Goal: Task Accomplishment & Management: Manage account settings

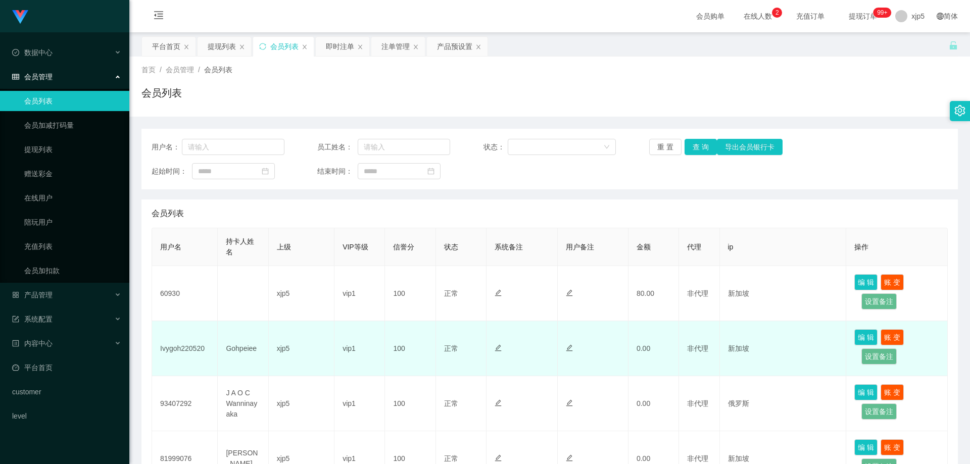
scroll to position [51, 0]
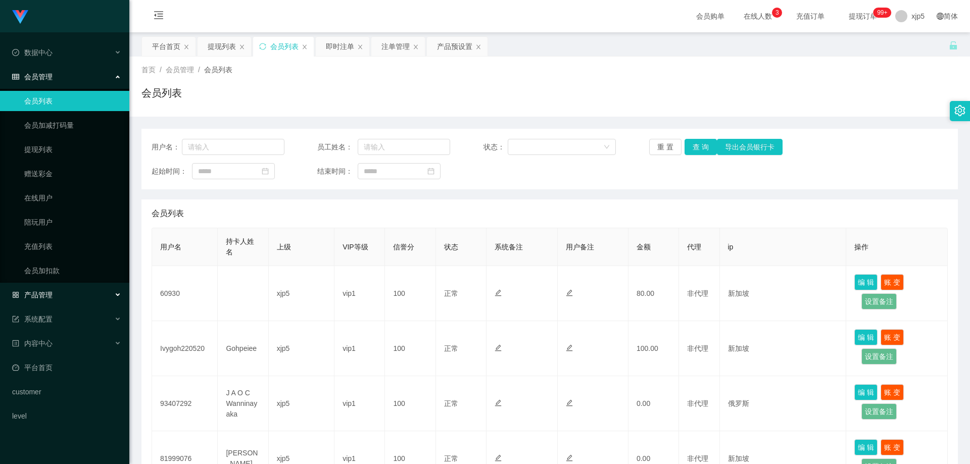
click at [71, 291] on div "产品管理" at bounding box center [64, 295] width 129 height 20
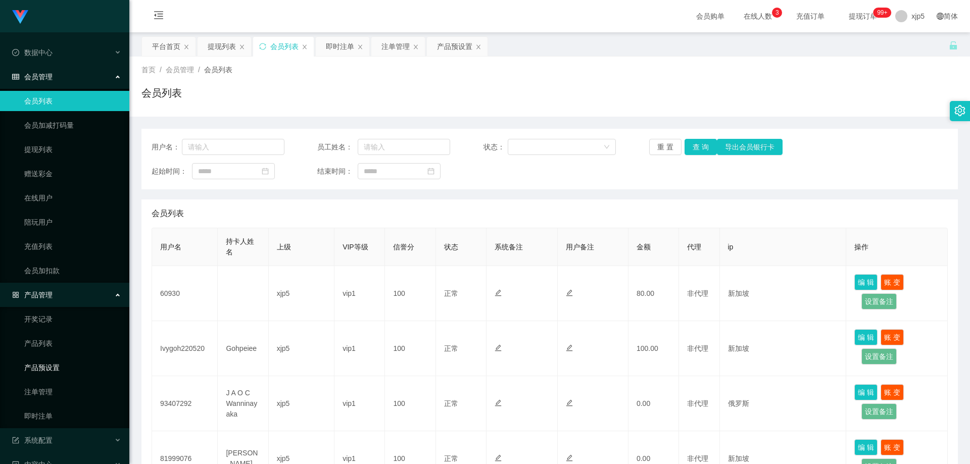
click at [64, 364] on link "产品预设置" at bounding box center [72, 368] width 97 height 20
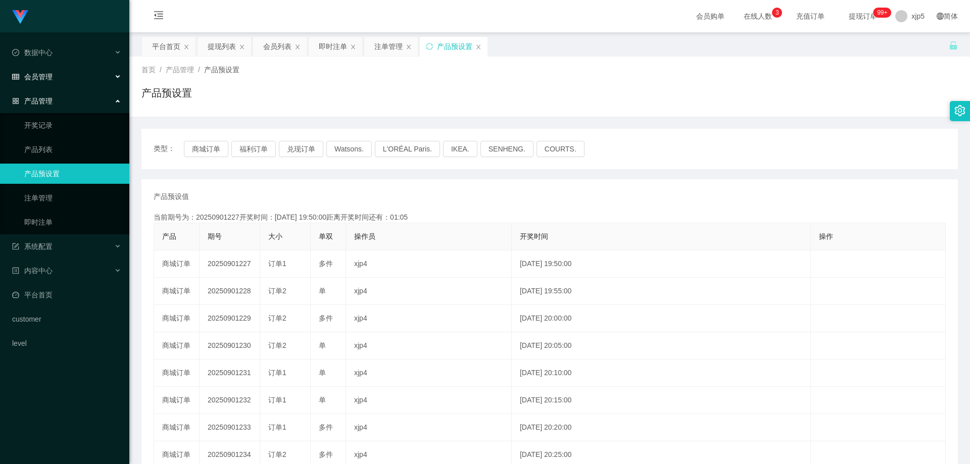
click at [38, 78] on span "会员管理" at bounding box center [32, 77] width 40 height 8
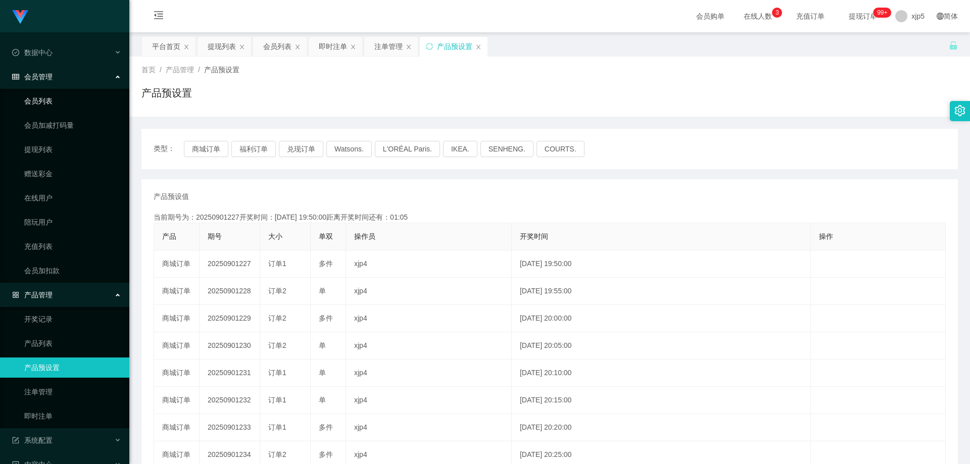
click at [56, 102] on link "会员列表" at bounding box center [72, 101] width 97 height 20
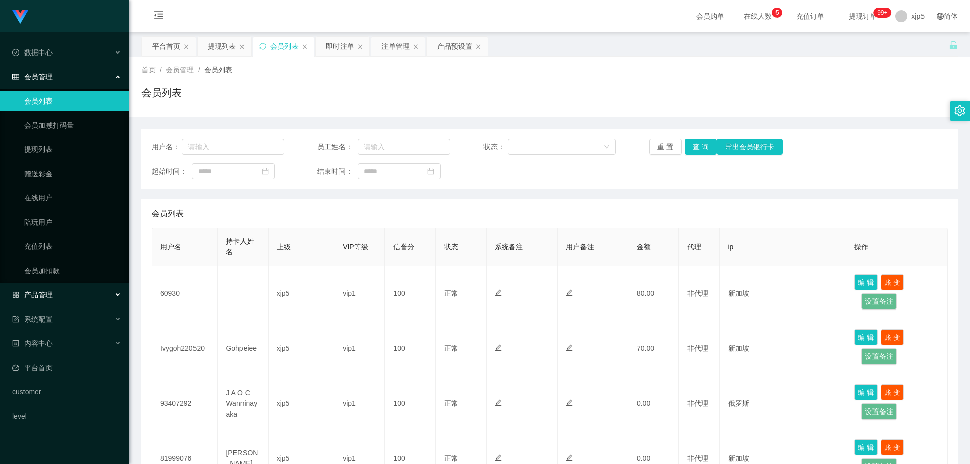
click at [59, 294] on div "产品管理" at bounding box center [64, 295] width 129 height 20
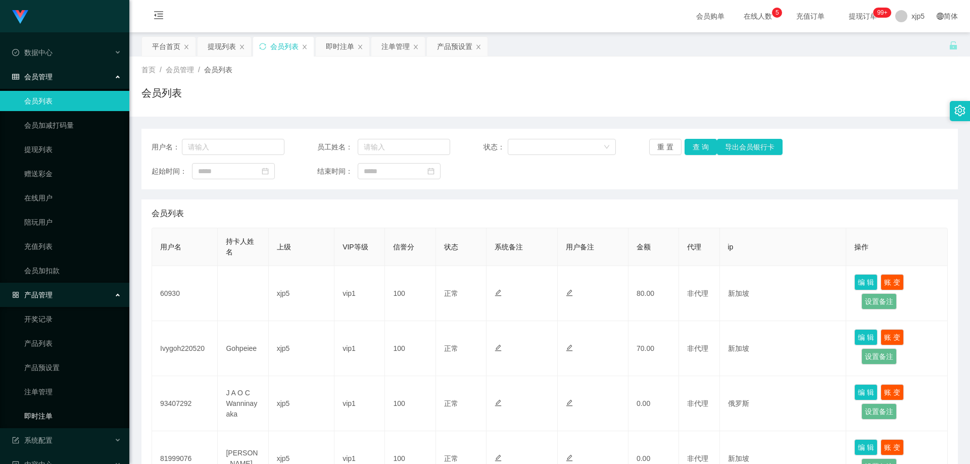
click at [59, 420] on link "即时注单" at bounding box center [72, 416] width 97 height 20
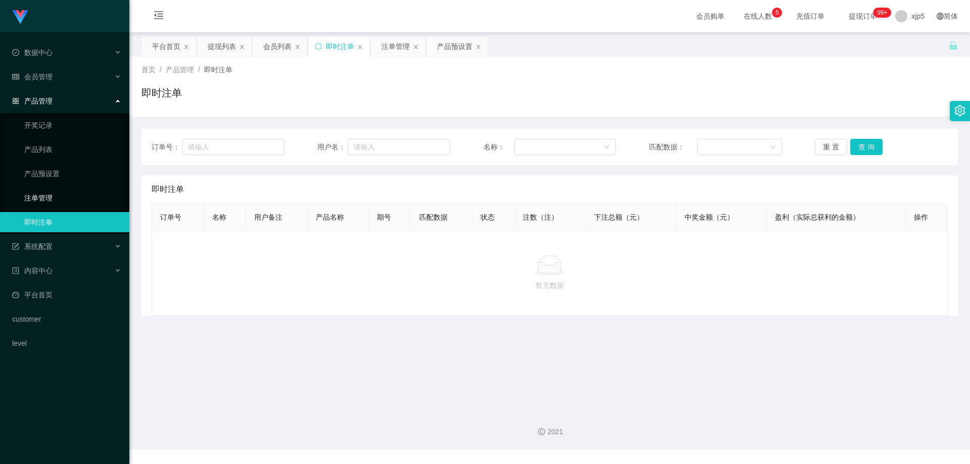
click at [63, 195] on link "注单管理" at bounding box center [72, 198] width 97 height 20
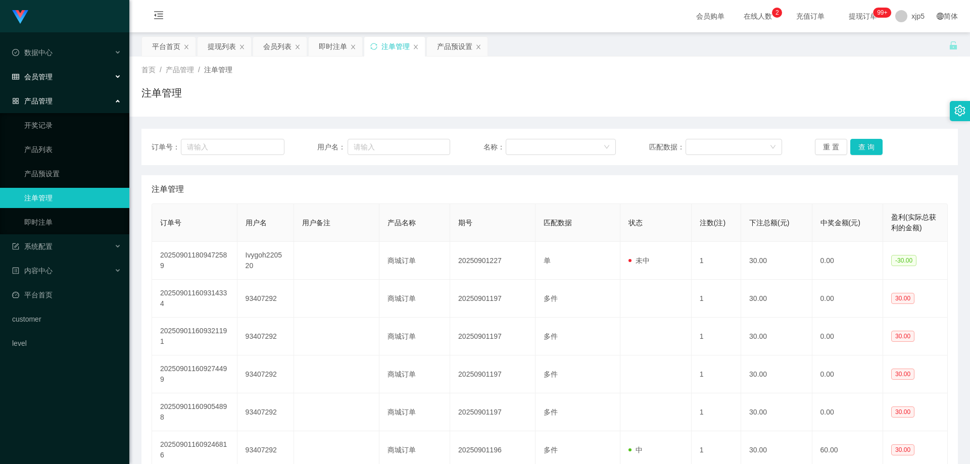
click at [61, 86] on div "会员管理" at bounding box center [64, 77] width 129 height 20
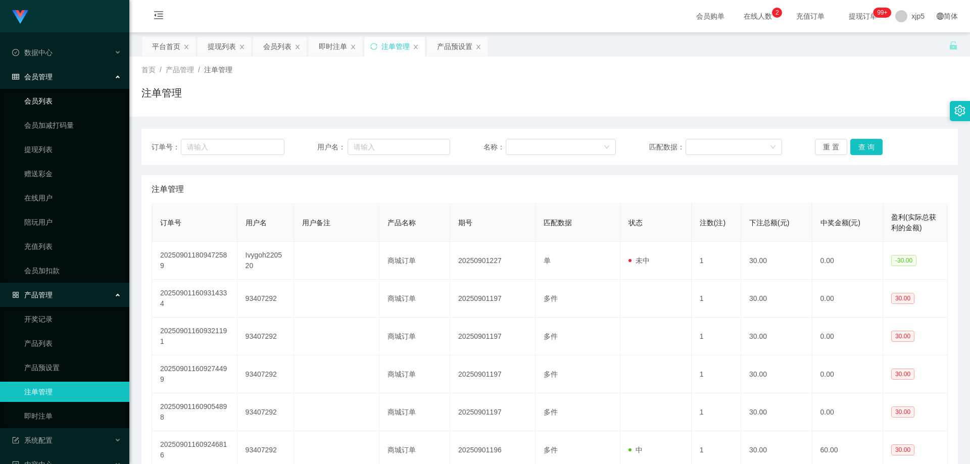
click at [48, 106] on link "会员列表" at bounding box center [72, 101] width 97 height 20
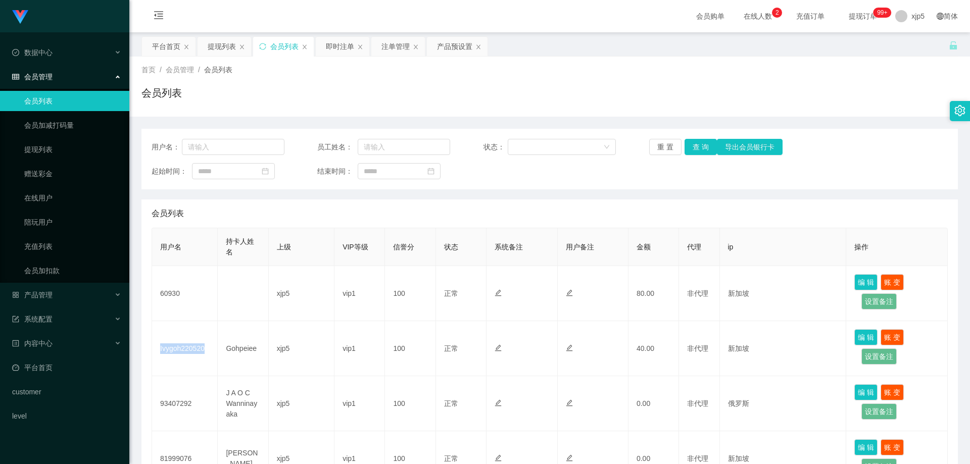
click at [157, 352] on td "Ivygoh220520" at bounding box center [185, 348] width 66 height 55
click at [70, 296] on div "产品管理" at bounding box center [64, 295] width 129 height 20
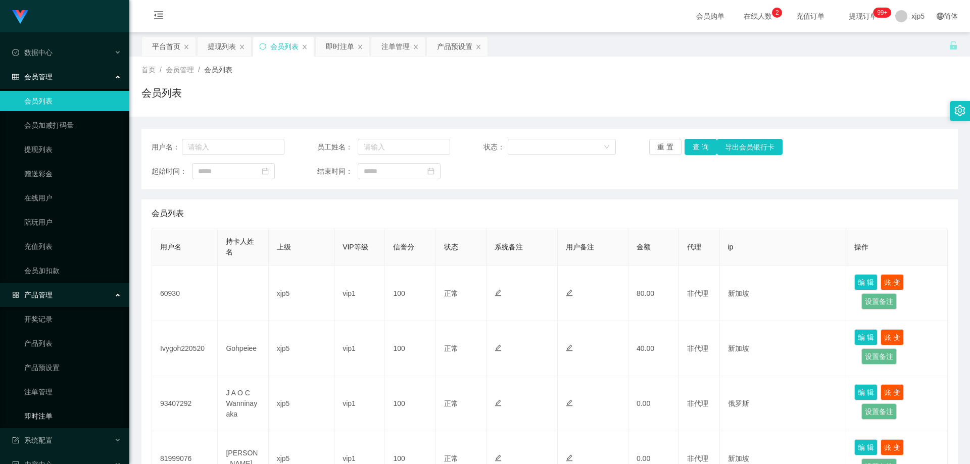
click at [67, 415] on link "即时注单" at bounding box center [72, 416] width 97 height 20
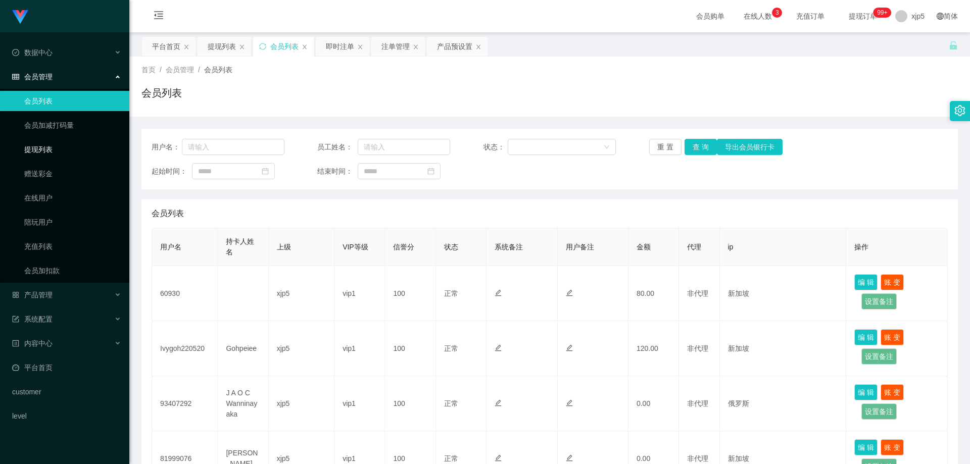
click at [59, 153] on link "提现列表" at bounding box center [72, 149] width 97 height 20
drag, startPoint x: 57, startPoint y: 149, endPoint x: 56, endPoint y: 142, distance: 6.6
click at [57, 149] on link "提现列表" at bounding box center [72, 149] width 97 height 20
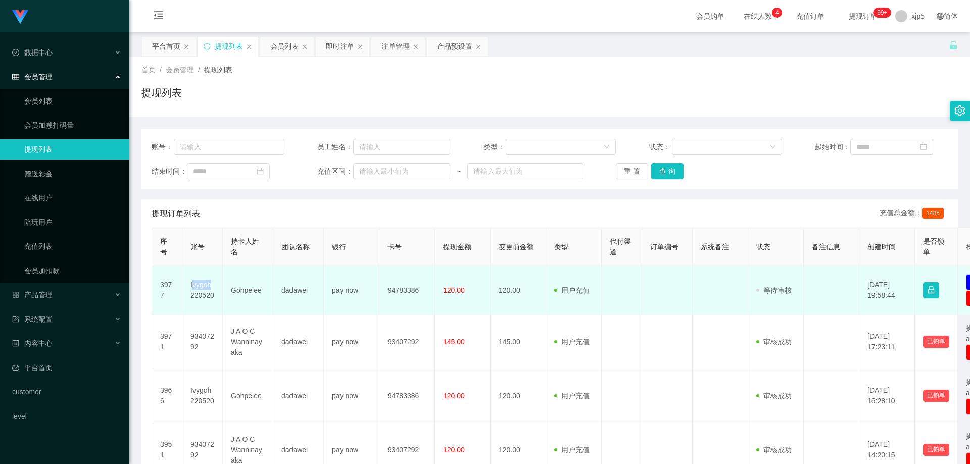
drag, startPoint x: 220, startPoint y: 290, endPoint x: 192, endPoint y: 285, distance: 28.1
click at [192, 285] on td "Ivygoh220520" at bounding box center [202, 290] width 40 height 49
click at [202, 289] on td "Ivygoh220520" at bounding box center [202, 290] width 40 height 49
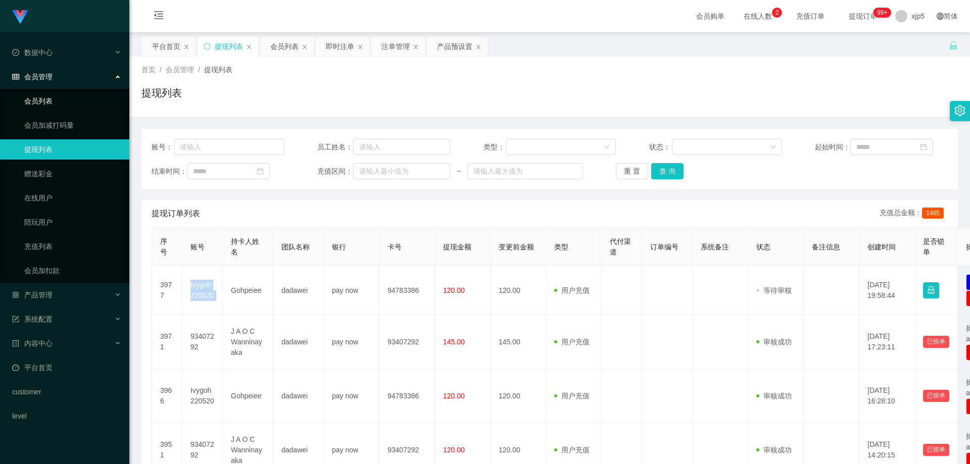
click at [59, 101] on link "会员列表" at bounding box center [72, 101] width 97 height 20
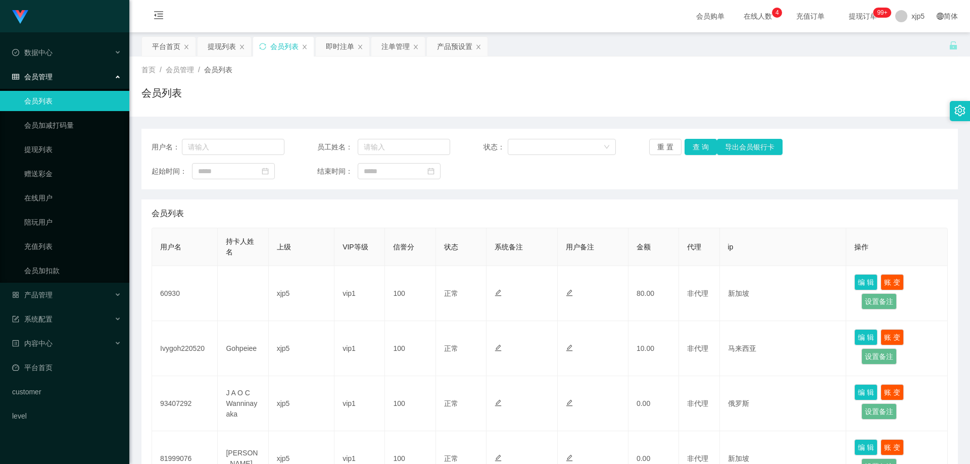
scroll to position [51, 0]
